Goal: Understand process/instructions: Learn how to perform a task or action

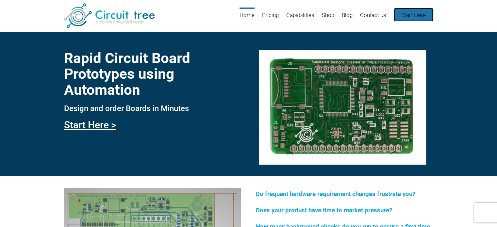
click at [415, 17] on link "Start Here" at bounding box center [414, 15] width 40 height 14
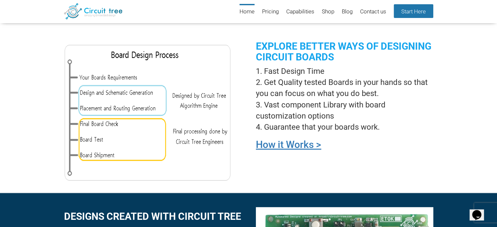
scroll to position [475, 0]
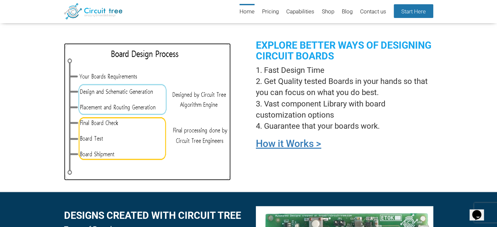
click at [119, 85] on img at bounding box center [147, 111] width 167 height 137
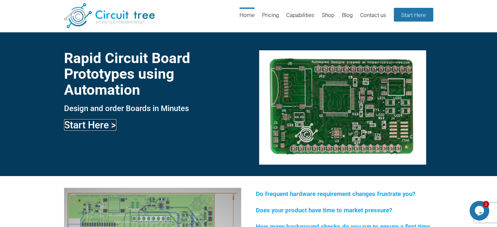
click at [79, 126] on link "Start Here >" at bounding box center [90, 124] width 52 height 11
